Goal: Information Seeking & Learning: Learn about a topic

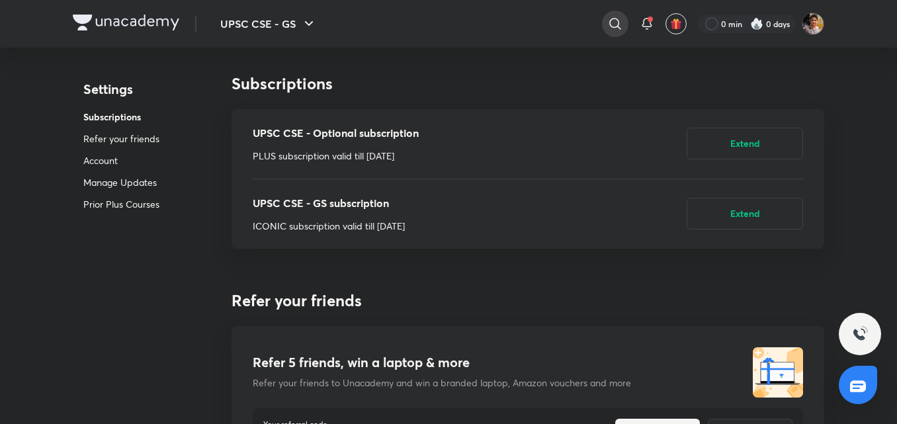
click at [622, 23] on icon at bounding box center [615, 24] width 16 height 16
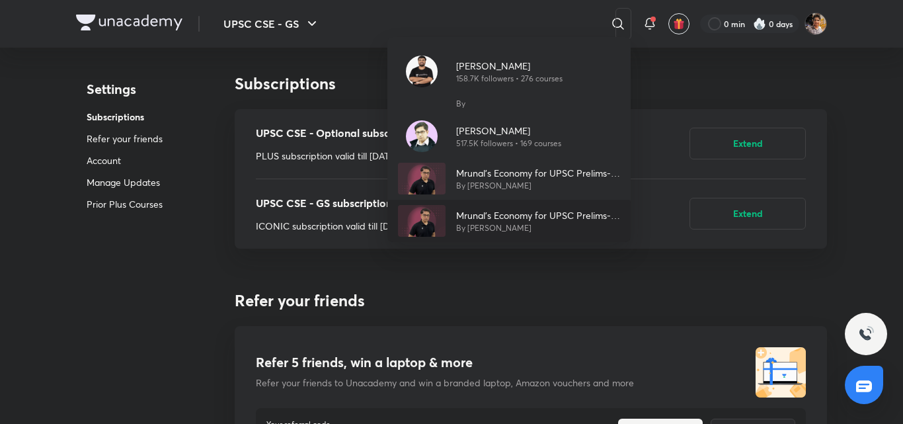
click at [481, 214] on p "Mrunal’s Economy for UPSC Prelims-2025 (PCB13-RAFTAAR)" at bounding box center [538, 215] width 164 height 14
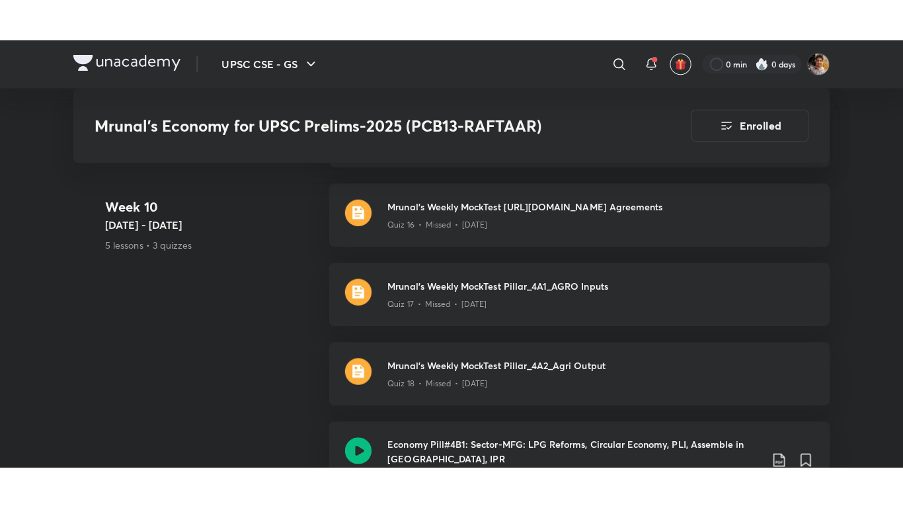
scroll to position [6068, 0]
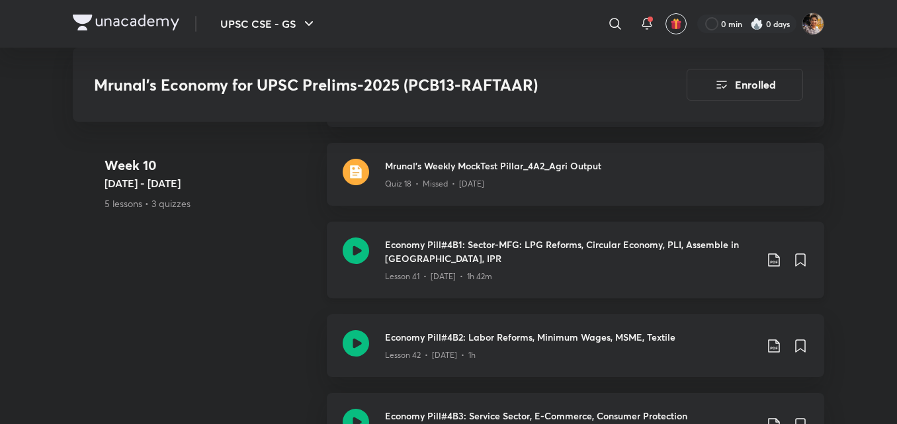
click at [616, 237] on h3 "Economy Pill#4B1: Sector-MFG: LPG Reforms, Circular Economy, PLI, Assemble in […" at bounding box center [570, 251] width 370 height 28
